Goal: Task Accomplishment & Management: Use online tool/utility

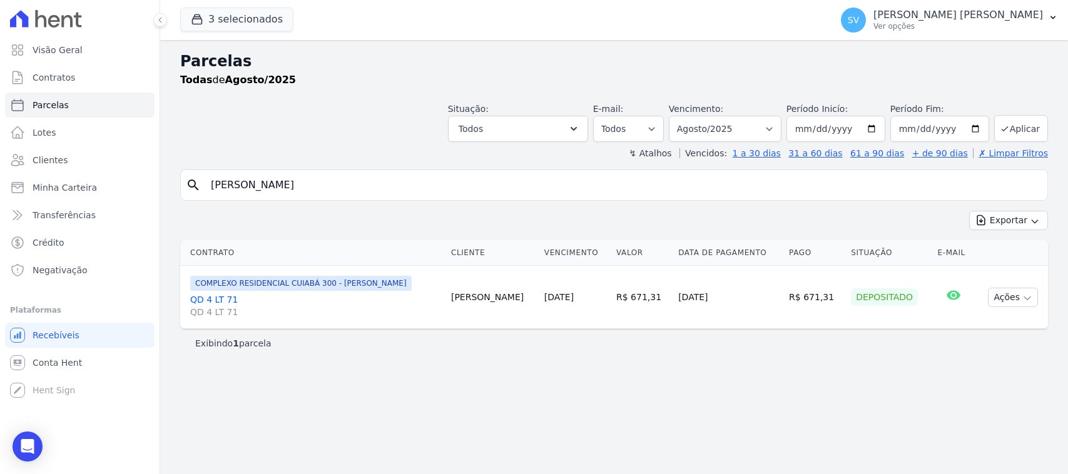
select select
click at [189, 158] on div "Parcelas Todas [PERSON_NAME]/2025 Situação: Agendado Em Aberto Pago Processando…" at bounding box center [614, 257] width 908 height 434
type input "[PERSON_NAME] [PERSON_NAME]"
click at [735, 118] on select "[GEOGRAPHIC_DATA] por período ──────── Todos os meses Outubro/2022 Novembro/202…" at bounding box center [725, 129] width 113 height 26
select select
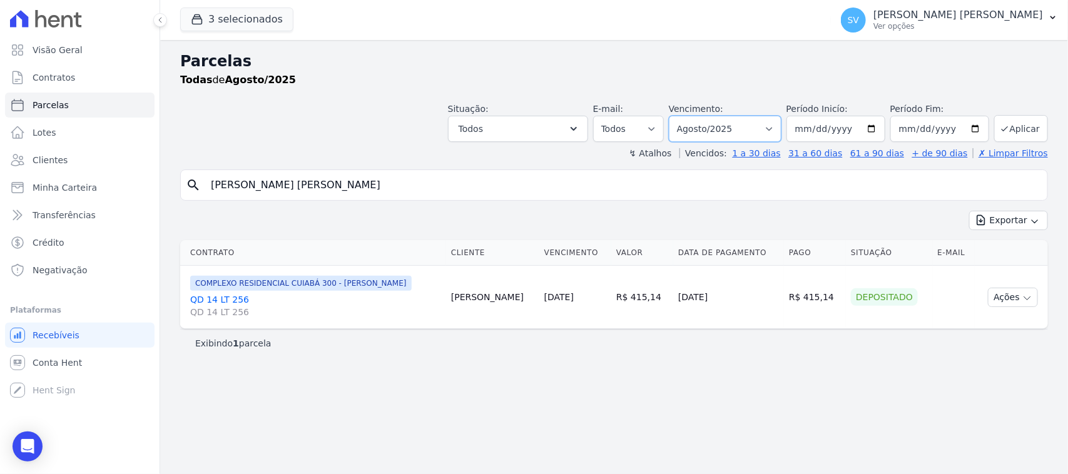
drag, startPoint x: 726, startPoint y: 123, endPoint x: 836, endPoint y: 301, distance: 209.0
click at [726, 124] on select "[GEOGRAPHIC_DATA] por período ──────── Todos os meses Outubro/2022 Novembro/202…" at bounding box center [725, 129] width 113 height 26
select select "09/2025"
click at [685, 116] on select "[GEOGRAPHIC_DATA] por período ──────── Todos os meses Outubro/2022 Novembro/202…" at bounding box center [725, 129] width 113 height 26
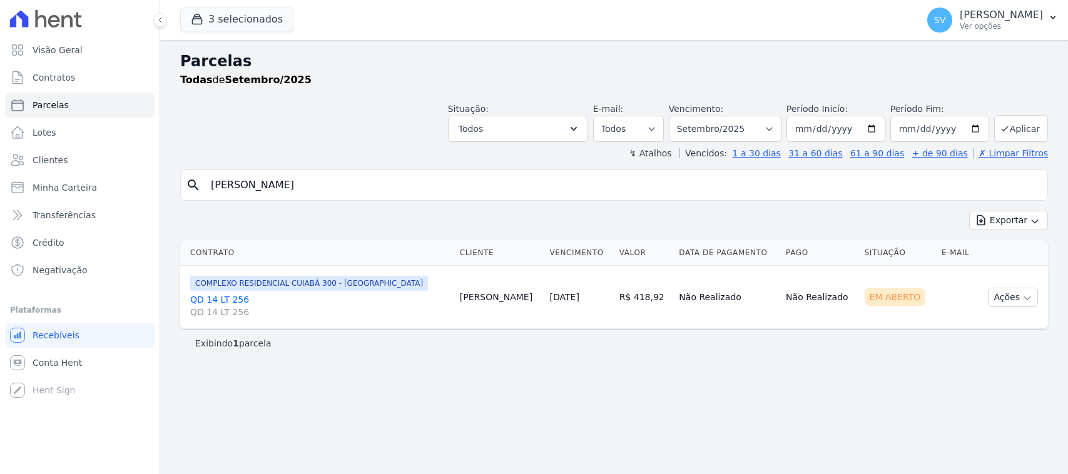
select select
drag, startPoint x: 796, startPoint y: 341, endPoint x: 863, endPoint y: 310, distance: 73.9
click at [799, 339] on div "Exibindo 1 parcela" at bounding box center [613, 343] width 837 height 13
click at [1022, 300] on icon "button" at bounding box center [1027, 298] width 10 height 10
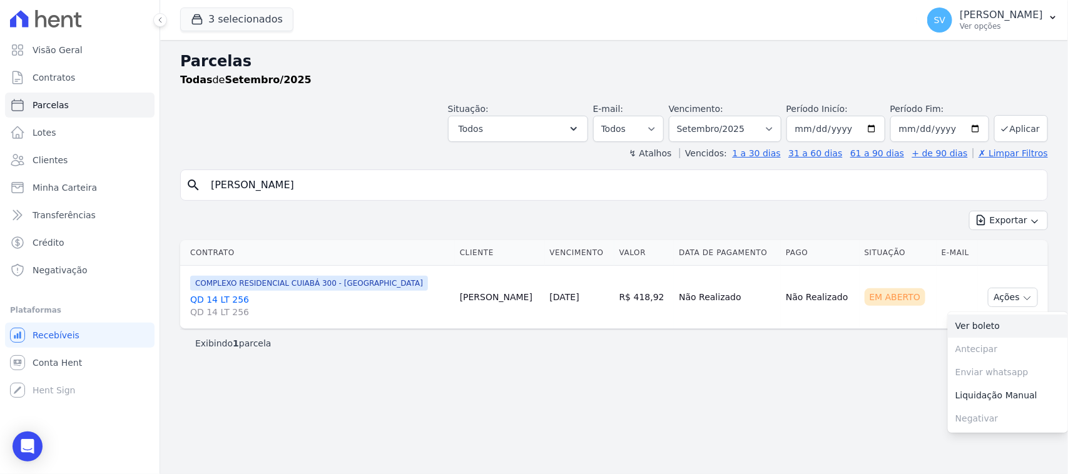
click at [966, 329] on link "Ver boleto" at bounding box center [1008, 326] width 120 height 23
click at [597, 181] on input "RODRIGO SILVA SOUZA" at bounding box center [622, 185] width 839 height 25
drag, startPoint x: 597, startPoint y: 182, endPoint x: 97, endPoint y: 226, distance: 502.3
click at [97, 226] on div "Visão Geral Contratos Parcelas Lotes Clientes Minha Carteira Transferências Cré…" at bounding box center [534, 237] width 1068 height 474
type input "felipe gabriel faria dos santos"
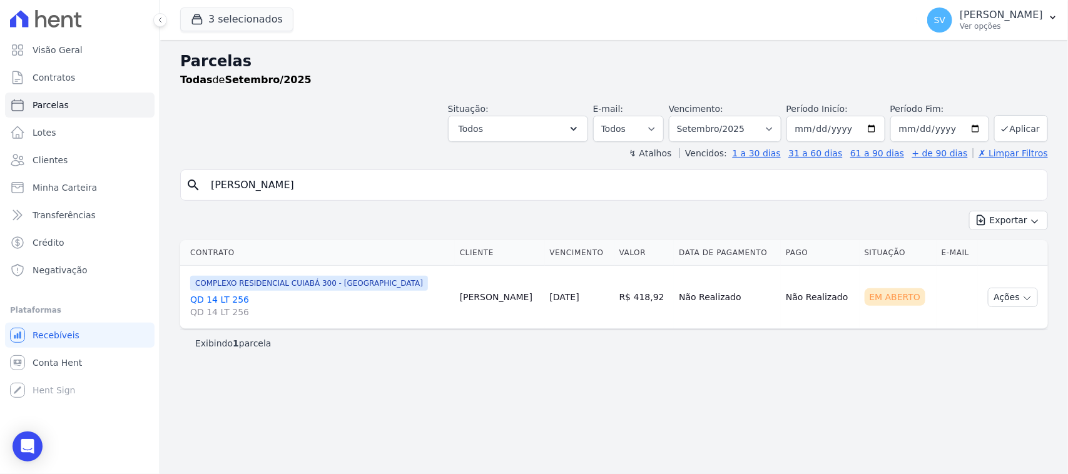
select select
click at [917, 32] on button "SV SHIRLEY VANESSA SOUSA ALVES Ver opções" at bounding box center [992, 20] width 151 height 35
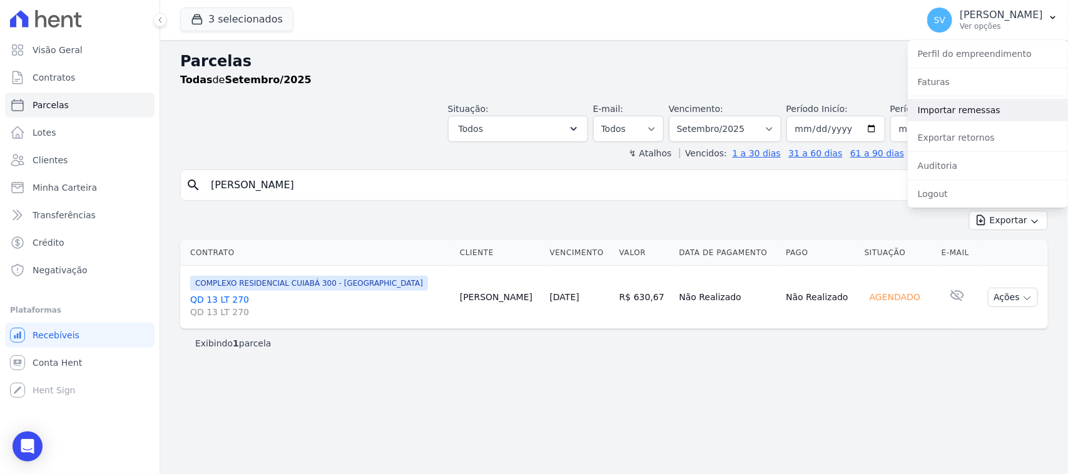
click at [944, 116] on link "Importar remessas" at bounding box center [988, 110] width 160 height 23
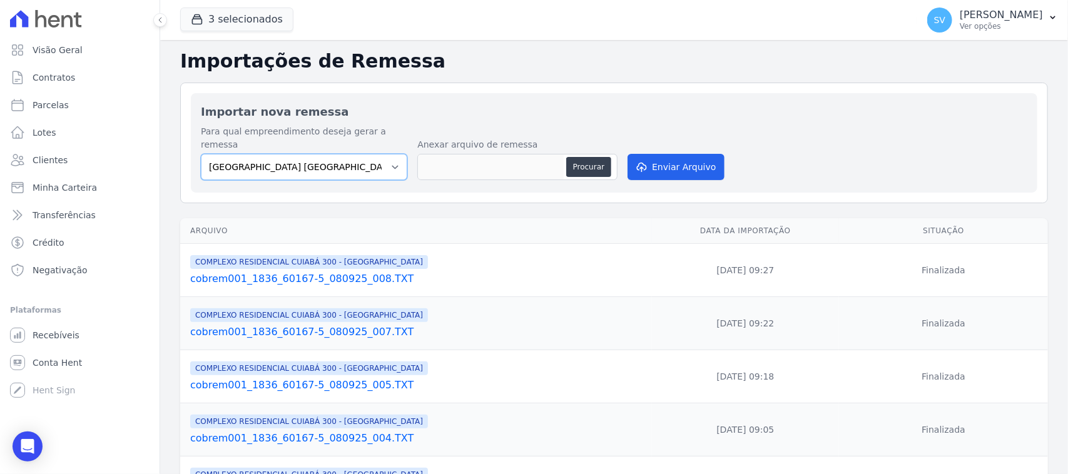
click at [348, 154] on select "BAHAMAS EAST VILLAGE COMPLEXO RESIDENCIAL CUIABÁ 300 - JOÃO DE BARRO IBIZA RESI…" at bounding box center [304, 167] width 206 height 26
select select "a999329b-d322-46c5-b2df-9163b092fb9b"
click at [201, 154] on select "BAHAMAS EAST VILLAGE COMPLEXO RESIDENCIAL CUIABÁ 300 - JOÃO DE BARRO IBIZA RESI…" at bounding box center [304, 167] width 206 height 26
click at [579, 157] on button "Procurar" at bounding box center [588, 167] width 45 height 20
type input "cobrem001_1836_60167-5_080925_011.TXT"
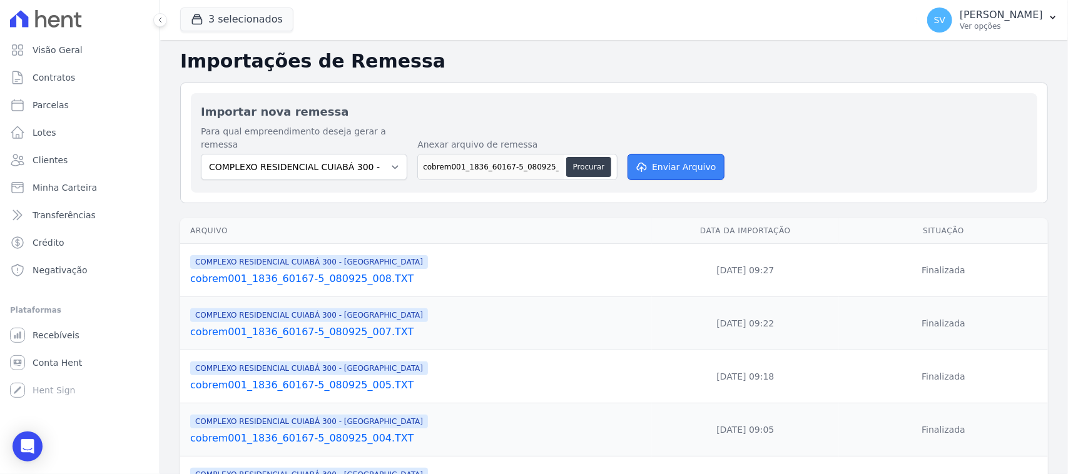
drag, startPoint x: 702, startPoint y: 158, endPoint x: 679, endPoint y: 181, distance: 33.2
click at [701, 158] on button "Enviar Arquivo" at bounding box center [675, 167] width 96 height 26
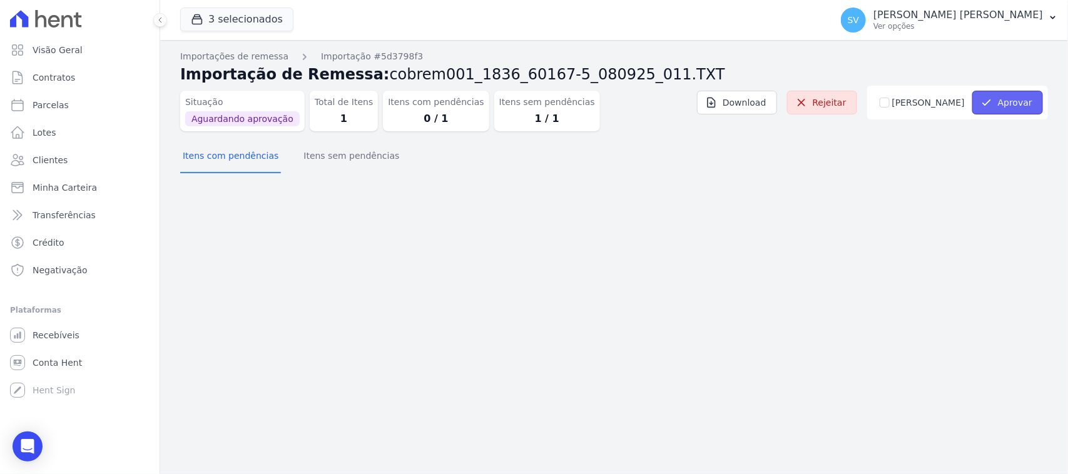
click at [1012, 104] on button "Aprovar" at bounding box center [1007, 103] width 71 height 24
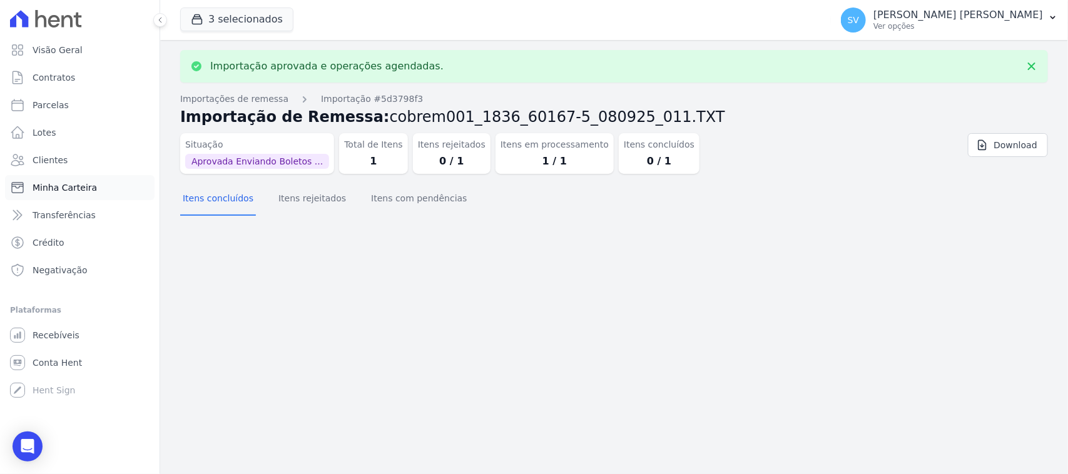
click at [92, 186] on link "Minha Carteira" at bounding box center [79, 187] width 149 height 25
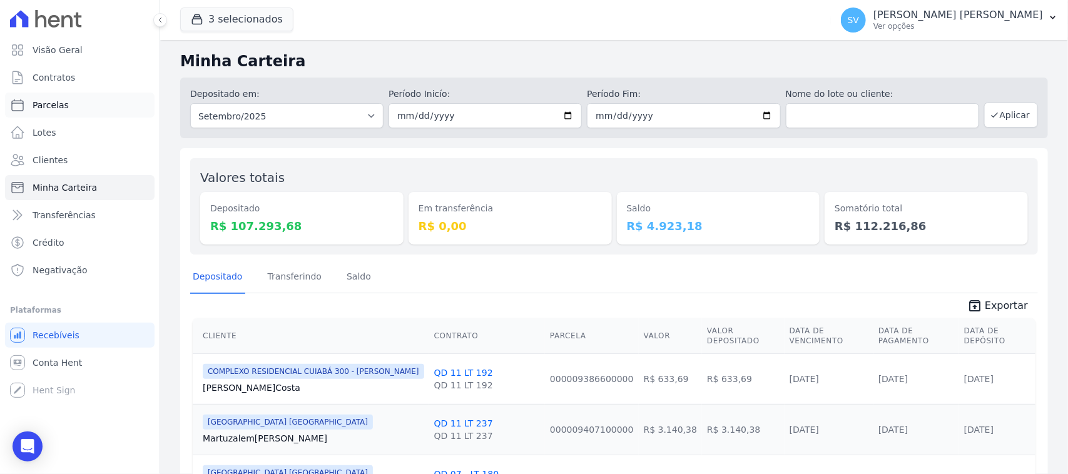
click at [101, 107] on link "Parcelas" at bounding box center [79, 105] width 149 height 25
select select
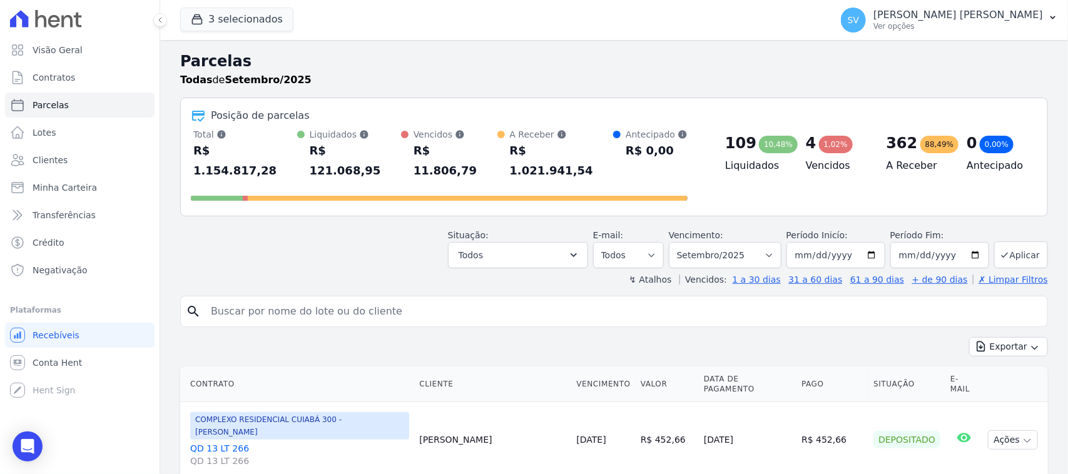
click at [430, 299] on input "search" at bounding box center [622, 311] width 839 height 25
drag, startPoint x: 430, startPoint y: 291, endPoint x: 424, endPoint y: 293, distance: 6.5
click at [424, 299] on input "search" at bounding box center [622, 311] width 839 height 25
type input "felipe gabriel"
select select
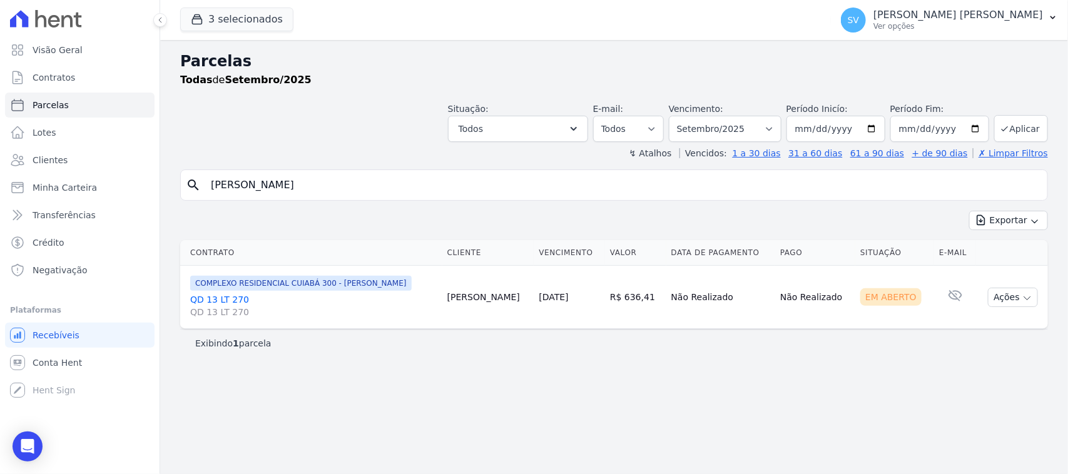
drag, startPoint x: 498, startPoint y: 298, endPoint x: 509, endPoint y: 298, distance: 10.0
click at [508, 298] on td "[PERSON_NAME]" at bounding box center [488, 297] width 92 height 63
click at [543, 350] on div "Exibindo 1 parcela" at bounding box center [613, 343] width 837 height 13
click at [324, 188] on input "felipe gabriel" at bounding box center [622, 185] width 839 height 25
type input "FELIPE GABRIEL FARIA DOS SANTOS"
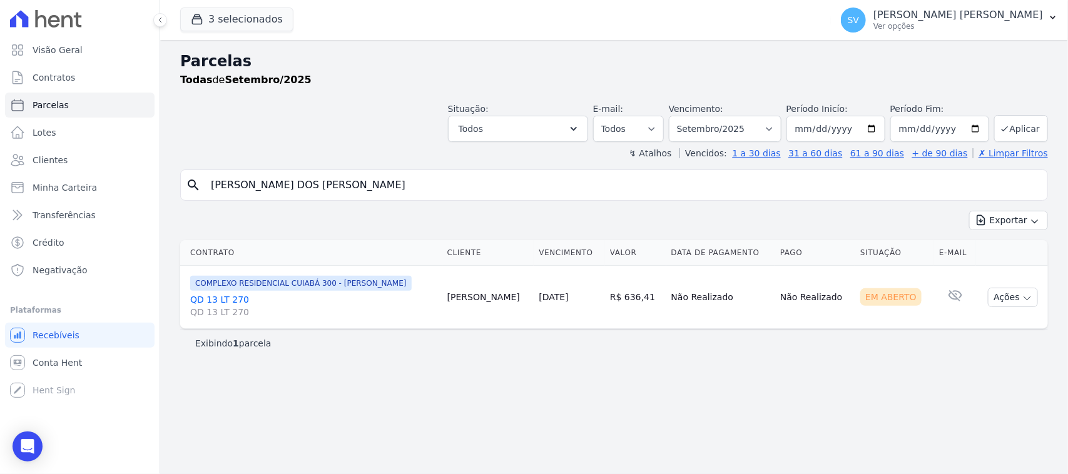
select select
click at [999, 302] on button "Ações" at bounding box center [1013, 297] width 50 height 19
click at [999, 323] on link "Ver boleto" at bounding box center [1008, 326] width 120 height 23
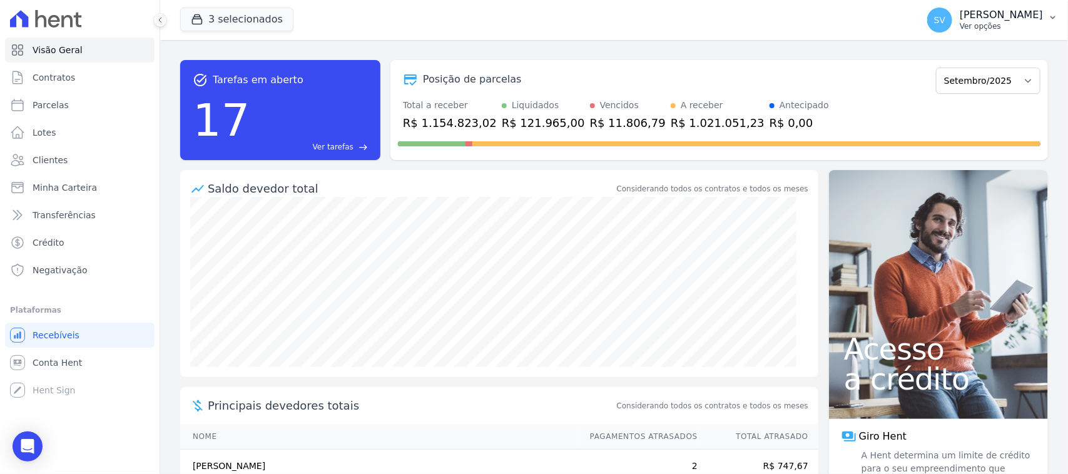
click at [989, 25] on p "Ver opções" at bounding box center [1000, 26] width 83 height 10
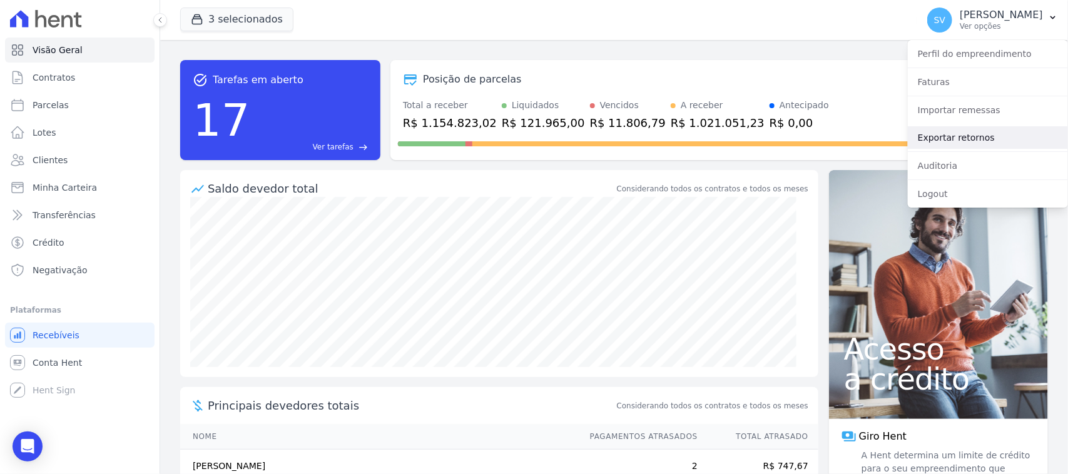
click at [968, 141] on link "Exportar retornos" at bounding box center [988, 137] width 160 height 23
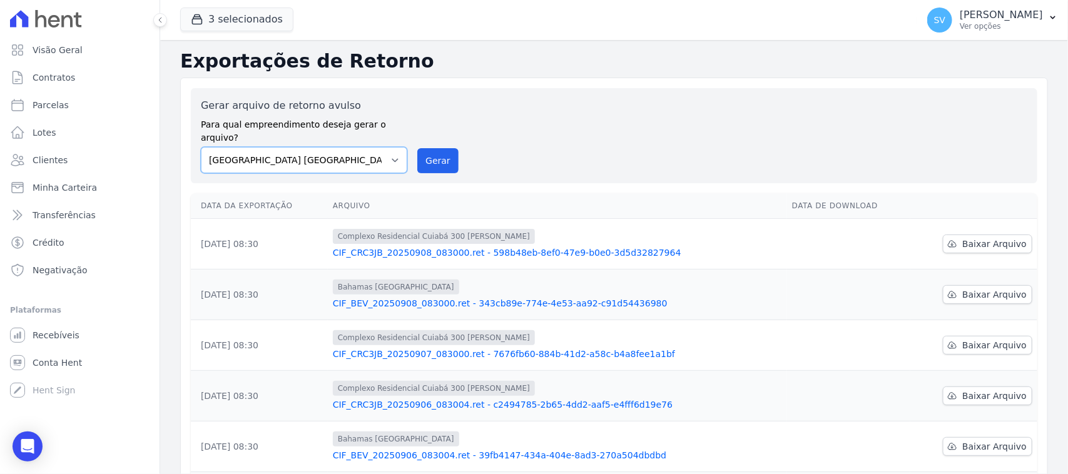
click at [310, 147] on select "BAHAMAS EAST VILLAGE COMPLEXO RESIDENCIAL CUIABÁ 300 - JOÃO DE BARRO IBIZA RESI…" at bounding box center [304, 160] width 206 height 26
select select "a999329b-d322-46c5-b2df-9163b092fb9b"
click at [201, 147] on select "BAHAMAS EAST VILLAGE COMPLEXO RESIDENCIAL CUIABÁ 300 - JOÃO DE BARRO IBIZA RESI…" at bounding box center [304, 160] width 206 height 26
click at [439, 148] on button "Gerar" at bounding box center [437, 160] width 41 height 25
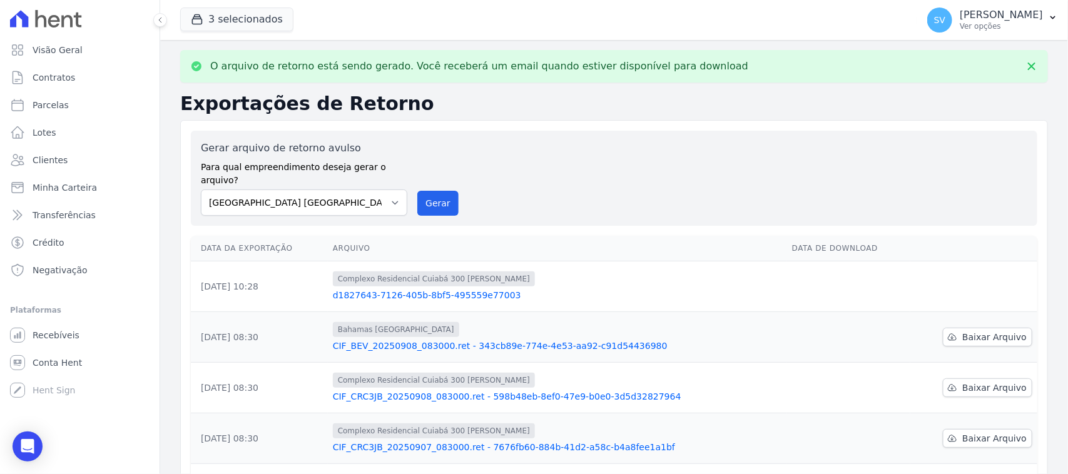
scroll to position [348, 0]
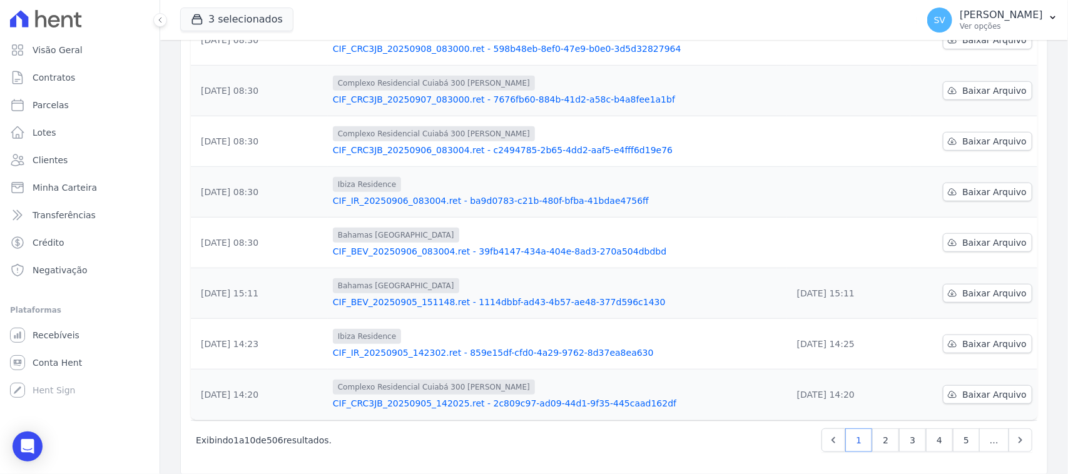
drag, startPoint x: 822, startPoint y: 283, endPoint x: 862, endPoint y: 286, distance: 39.5
click at [862, 286] on td "05/09/2025, 15:11" at bounding box center [848, 293] width 123 height 51
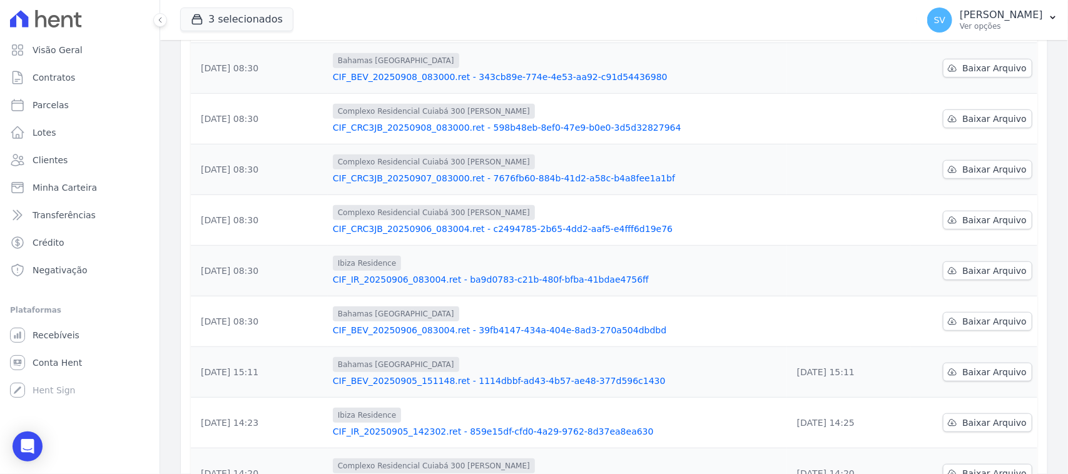
scroll to position [270, 0]
click at [976, 315] on span "Baixar Arquivo" at bounding box center [994, 321] width 64 height 13
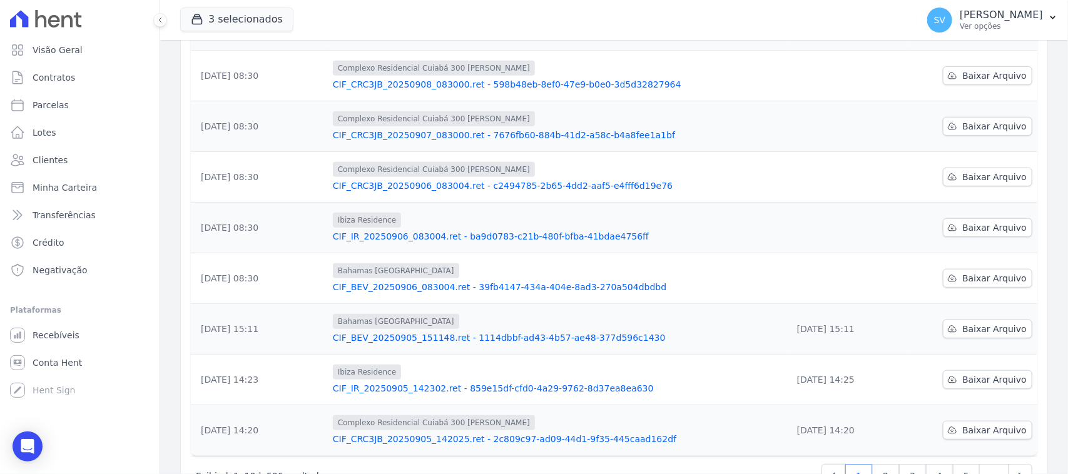
scroll to position [227, 0]
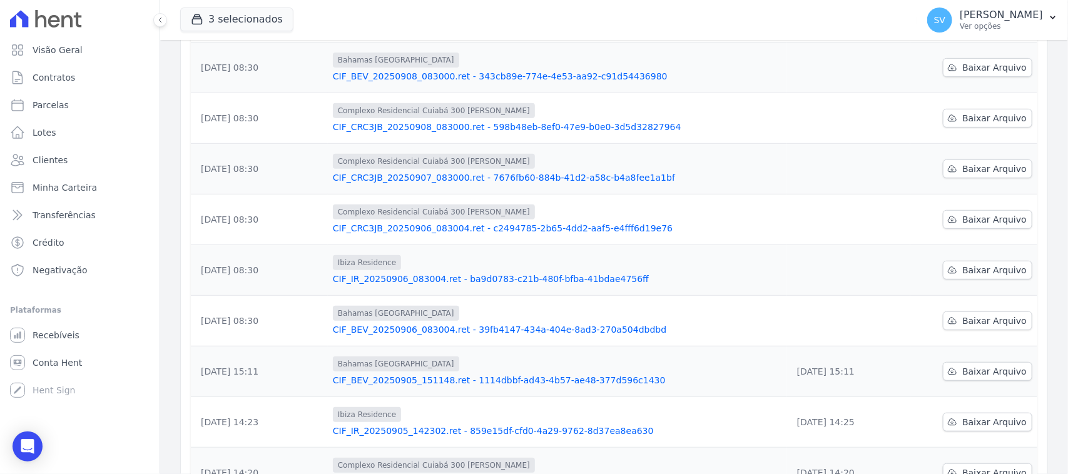
click at [1042, 114] on div "Data da Exportação Arquivo Data de Download 08/09/2025, 10:28 Complexo Residenc…" at bounding box center [614, 232] width 886 height 542
click at [973, 264] on span "Baixar Arquivo" at bounding box center [994, 270] width 64 height 13
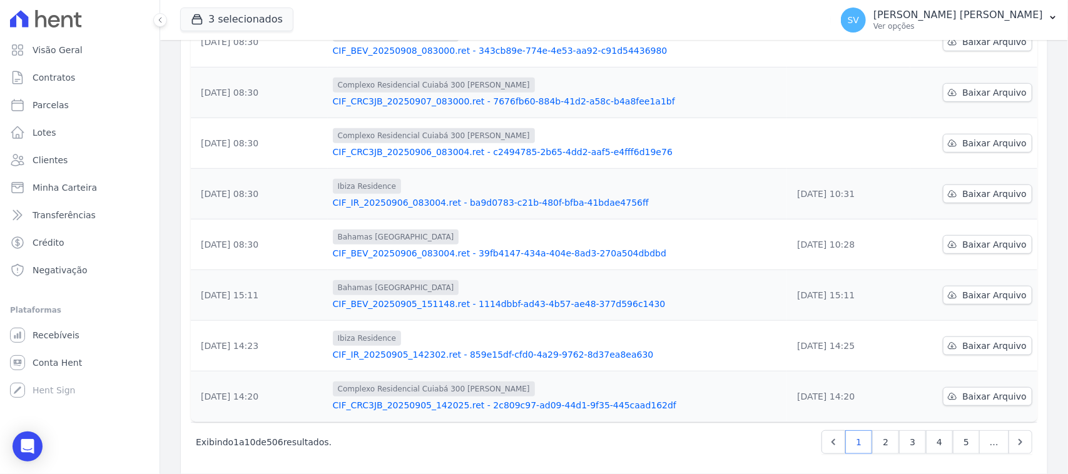
scroll to position [305, 0]
click at [962, 136] on span "Baixar Arquivo" at bounding box center [994, 142] width 64 height 13
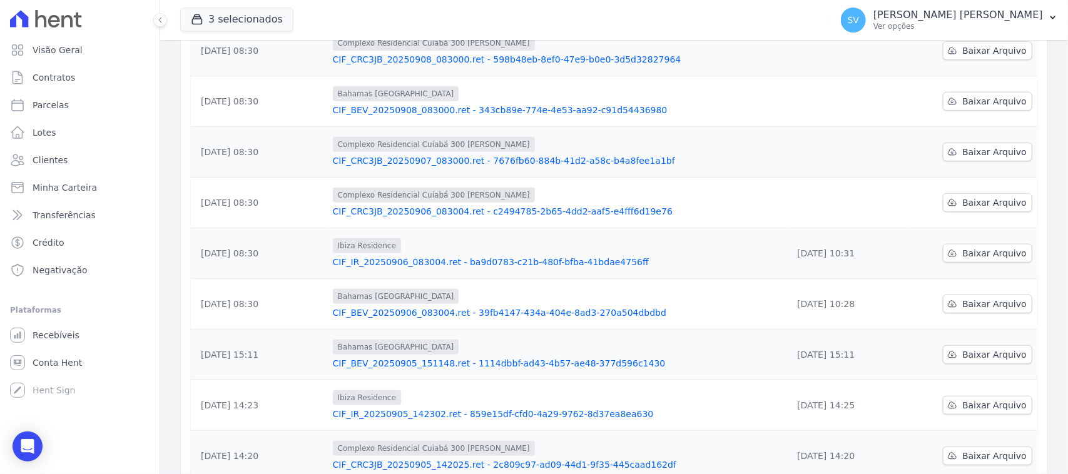
scroll to position [148, 0]
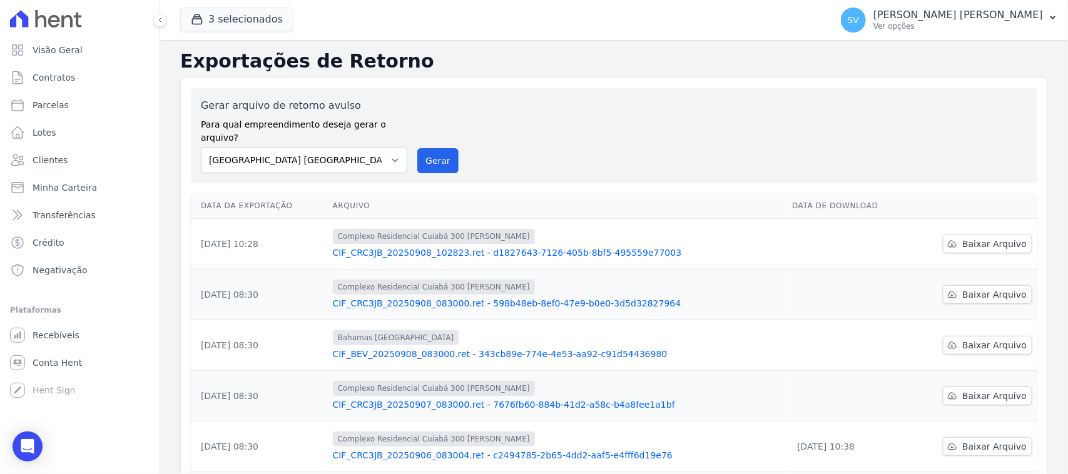
scroll to position [156, 0]
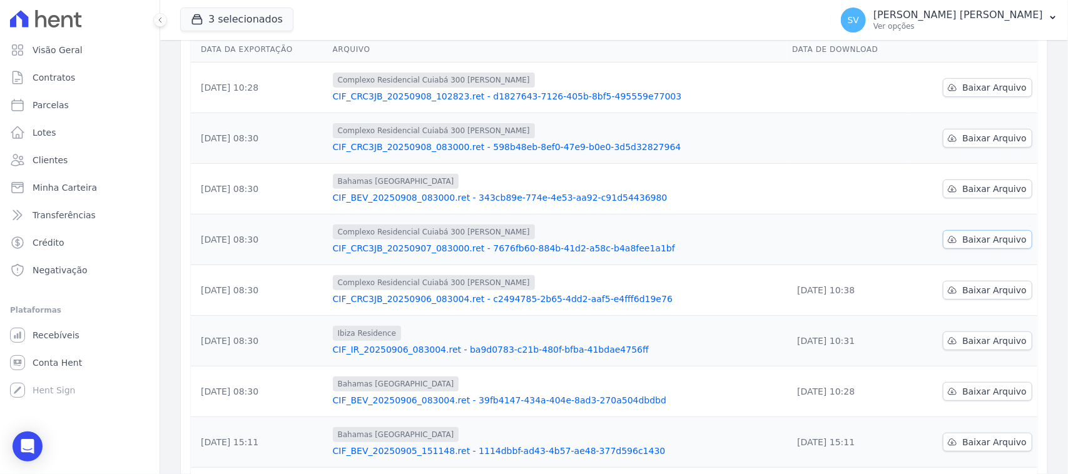
click at [984, 233] on span "Baixar Arquivo" at bounding box center [994, 239] width 64 height 13
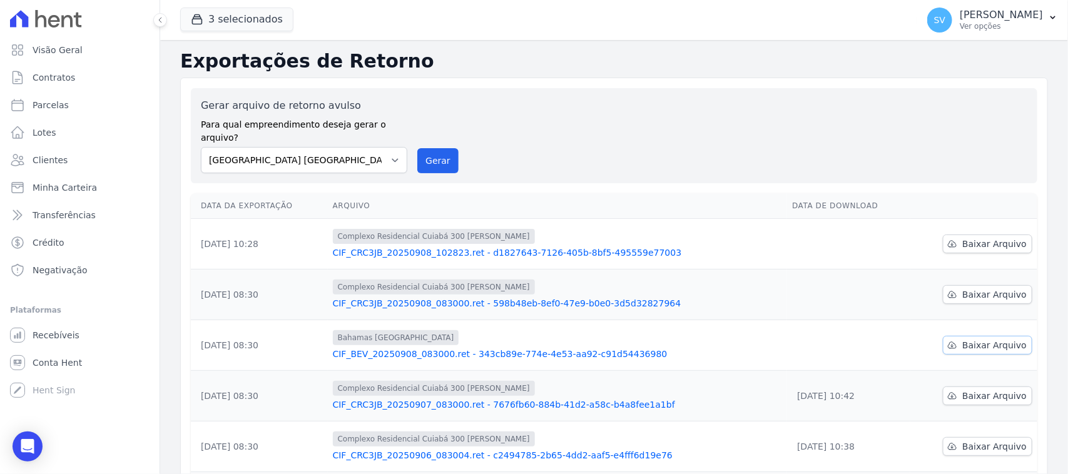
click at [964, 339] on span "Baixar Arquivo" at bounding box center [994, 345] width 64 height 13
click at [559, 101] on div "Gerar arquivo de retorno avulso Para qual empreendimento deseja gerar o arquivo…" at bounding box center [614, 135] width 826 height 75
click at [970, 288] on span "Baixar Arquivo" at bounding box center [994, 294] width 64 height 13
click at [973, 238] on span "Baixar Arquivo" at bounding box center [994, 244] width 64 height 13
click at [609, 150] on div "Gerar arquivo de retorno avulso Para qual empreendimento deseja gerar o arquivo…" at bounding box center [614, 135] width 826 height 75
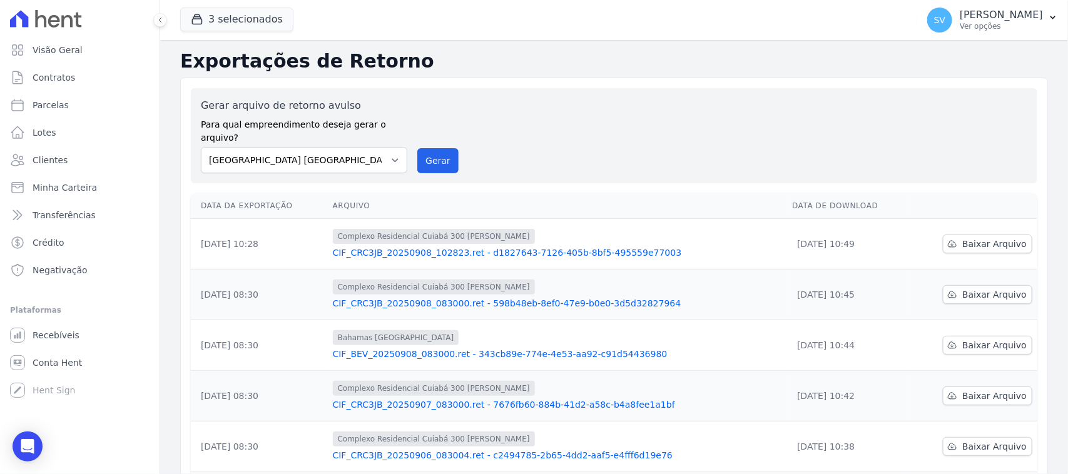
click at [745, 123] on div "Gerar arquivo de retorno avulso Para qual empreendimento deseja gerar o arquivo…" at bounding box center [614, 135] width 826 height 75
click at [548, 128] on div "Gerar arquivo de retorno avulso Para qual empreendimento deseja gerar o arquivo…" at bounding box center [614, 135] width 826 height 75
